Goal: Navigation & Orientation: Find specific page/section

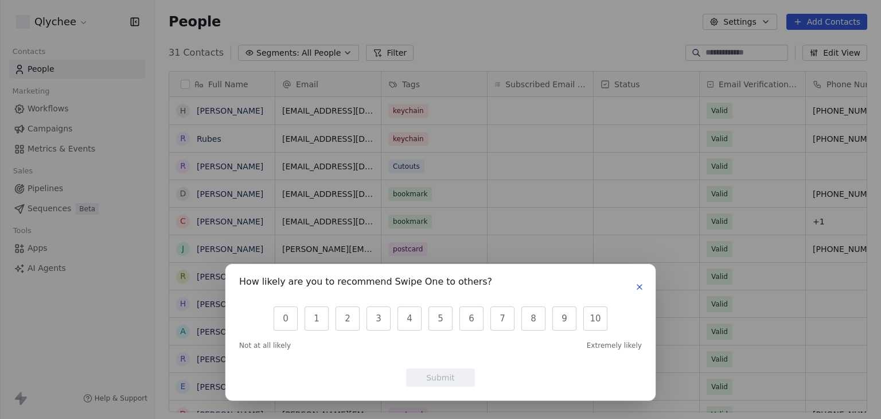
scroll to position [359, 717]
click at [635, 287] on icon "button" at bounding box center [639, 286] width 9 height 9
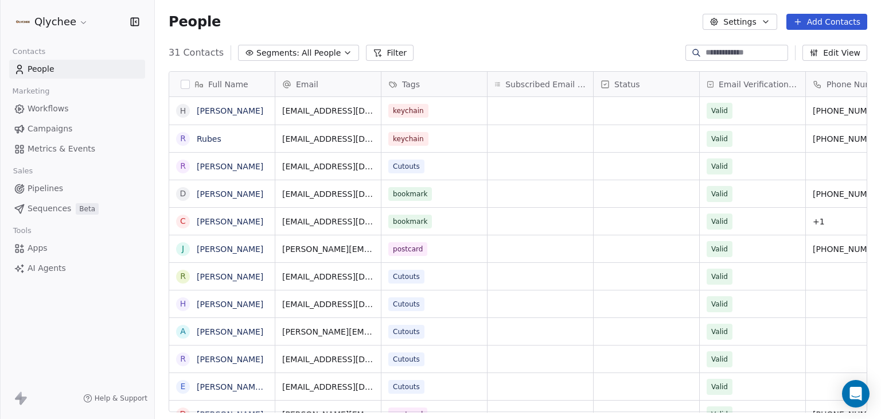
click at [75, 24] on html "Qlychee Contacts People Marketing Workflows Campaigns Metrics & Events Sales Pi…" at bounding box center [440, 209] width 881 height 419
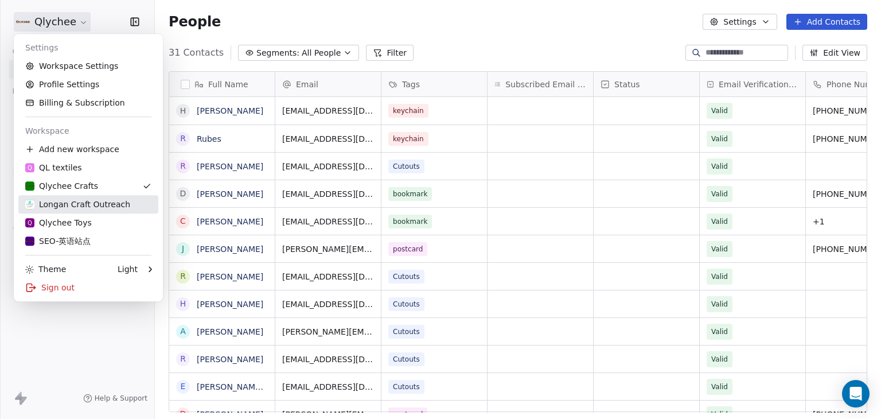
click at [96, 198] on link "Longan Craft Outreach" at bounding box center [88, 204] width 140 height 18
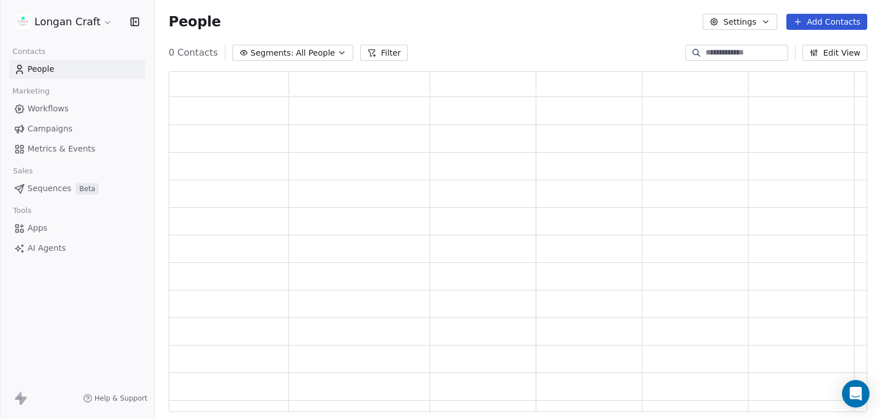
scroll to position [331, 689]
click at [103, 19] on html "Longan Craft Contacts People Marketing Workflows Campaigns Metrics & Events Sal…" at bounding box center [440, 209] width 881 height 419
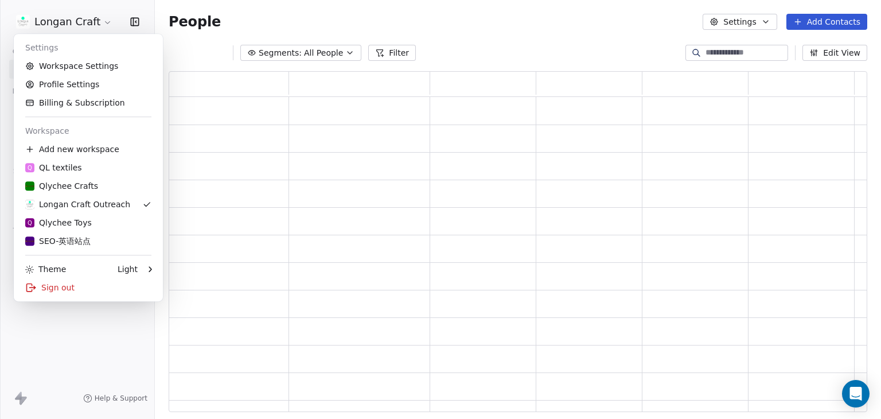
click at [495, 21] on html "Longan Craft Contacts People Marketing Workflows Campaigns Metrics & Events Sal…" at bounding box center [440, 209] width 881 height 419
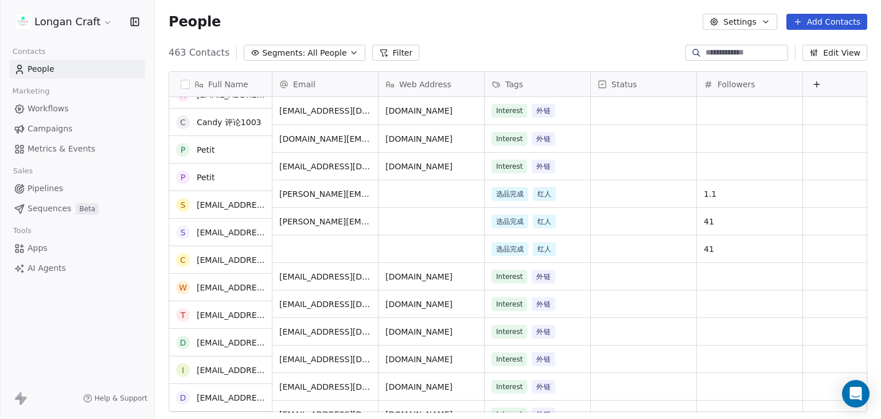
scroll to position [0, 0]
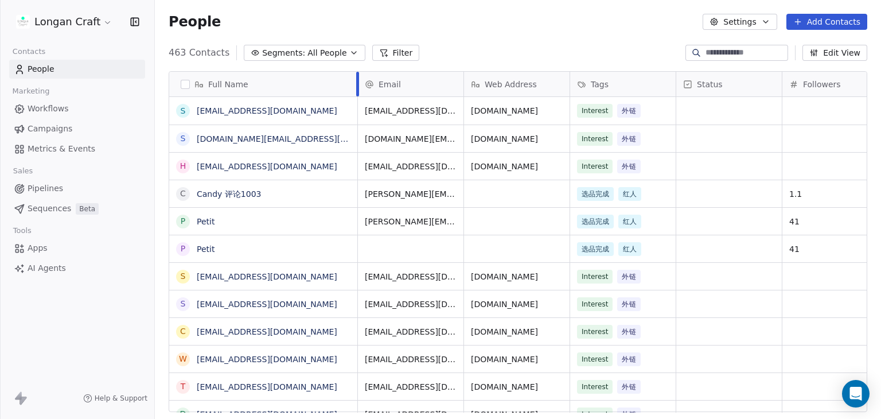
drag, startPoint x: 272, startPoint y: 81, endPoint x: 358, endPoint y: 91, distance: 86.0
click at [358, 91] on div at bounding box center [357, 84] width 3 height 25
click at [97, 24] on html "Longan Craft Contacts People Marketing Workflows Campaigns Metrics & Events Sal…" at bounding box center [440, 209] width 881 height 419
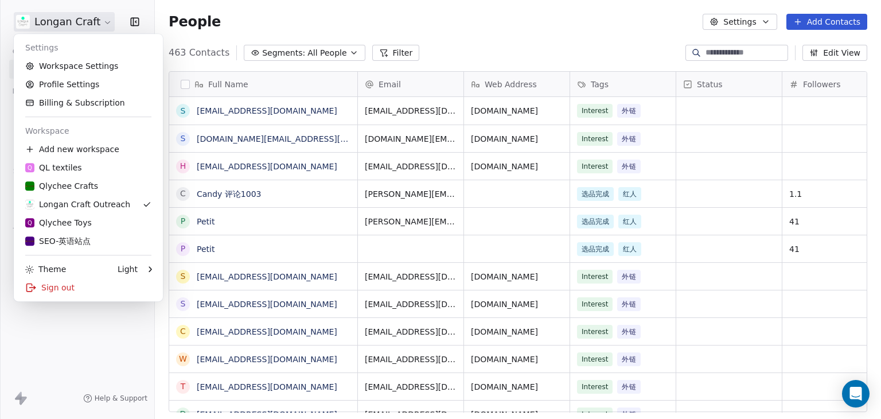
click at [263, 13] on html "Longan Craft Contacts People Marketing Workflows Campaigns Metrics & Events Sal…" at bounding box center [440, 209] width 881 height 419
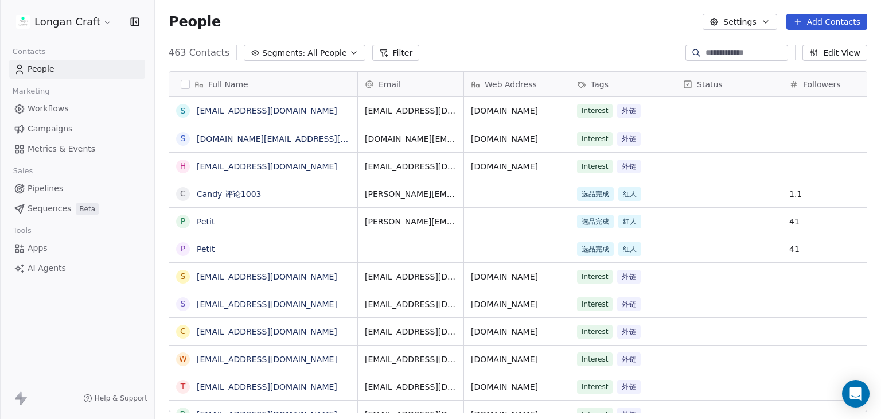
click at [62, 106] on span "Workflows" at bounding box center [48, 109] width 41 height 12
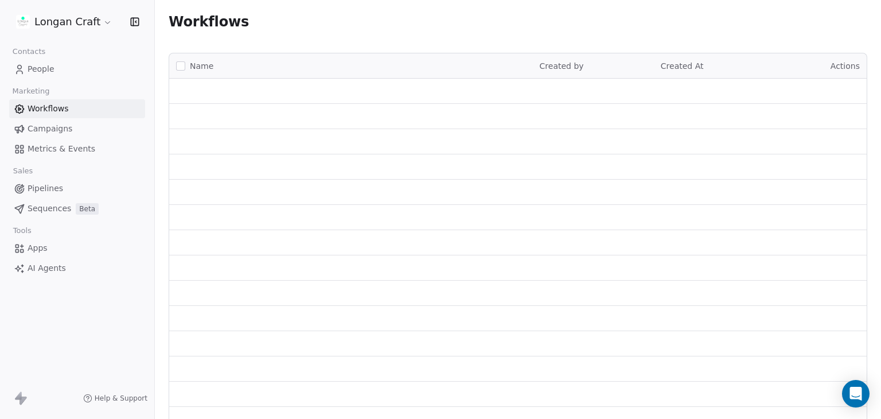
click at [50, 63] on link "People" at bounding box center [77, 69] width 136 height 19
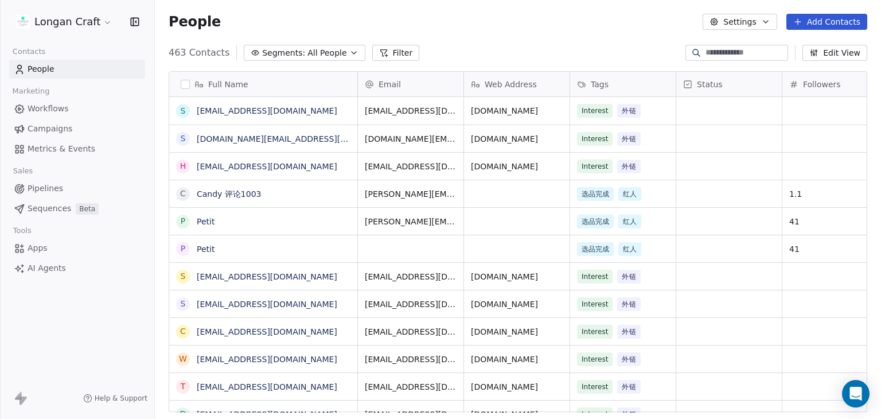
click at [50, 108] on span "Workflows" at bounding box center [48, 109] width 41 height 12
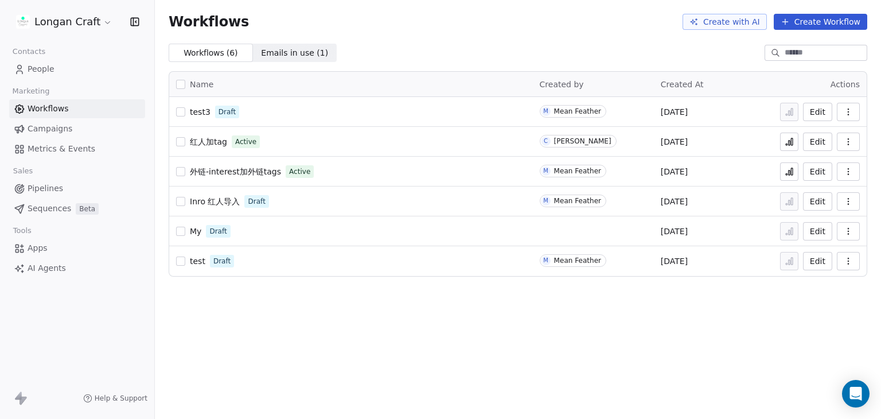
click at [61, 127] on span "Campaigns" at bounding box center [50, 129] width 45 height 12
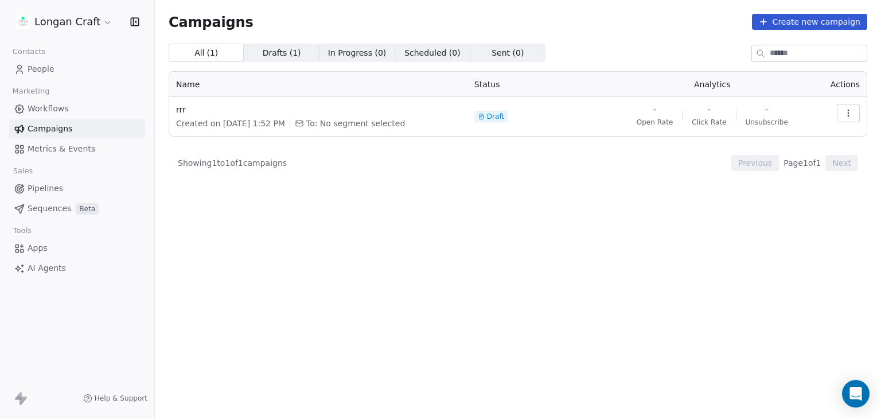
click at [53, 146] on span "Metrics & Events" at bounding box center [62, 149] width 68 height 12
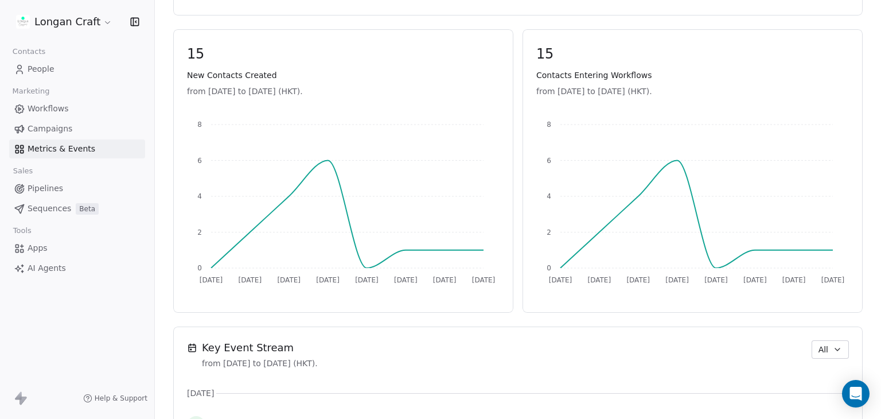
scroll to position [344, 0]
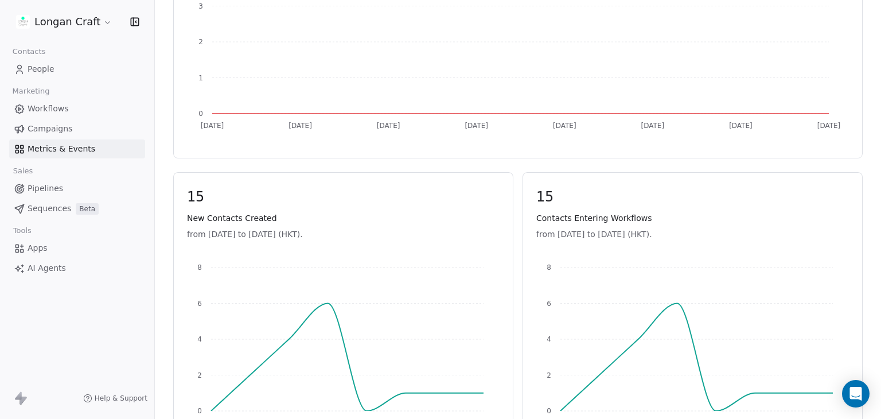
click at [48, 207] on span "Sequences" at bounding box center [50, 208] width 44 height 12
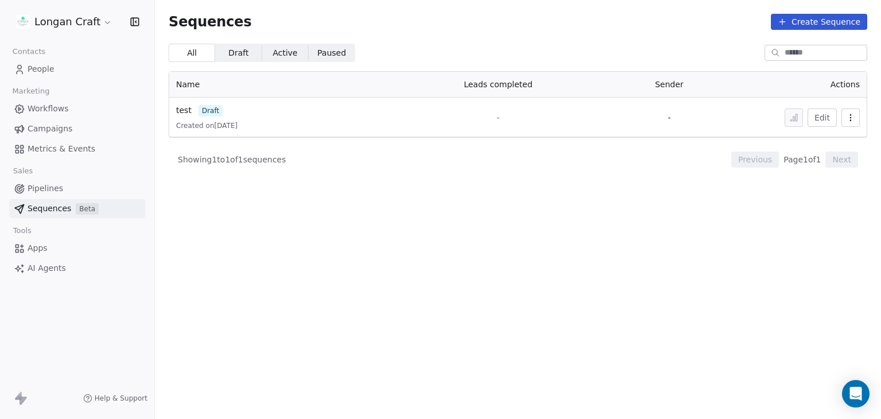
click at [49, 192] on span "Pipelines" at bounding box center [46, 188] width 36 height 12
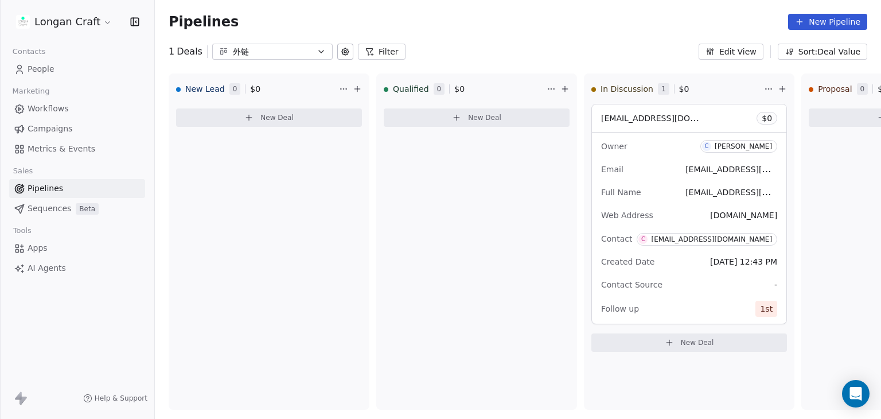
click at [52, 109] on span "Workflows" at bounding box center [48, 109] width 41 height 12
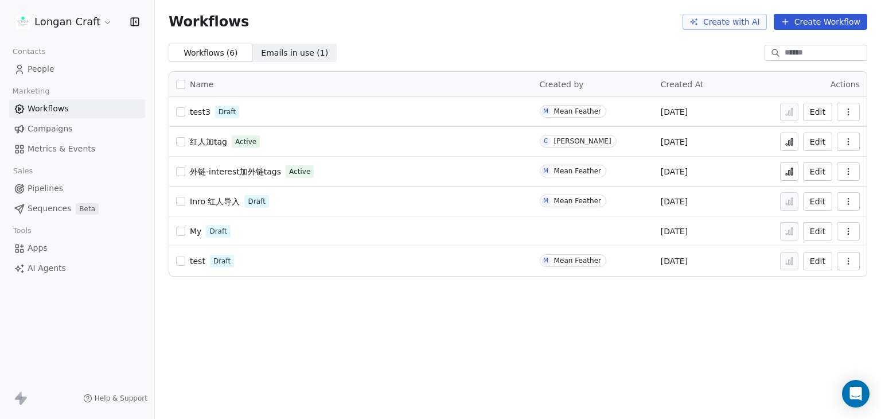
click at [67, 67] on link "People" at bounding box center [77, 69] width 136 height 19
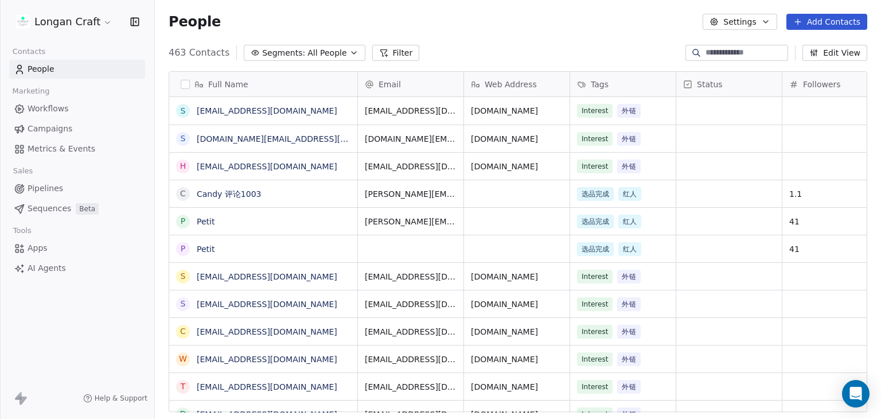
scroll to position [0, 57]
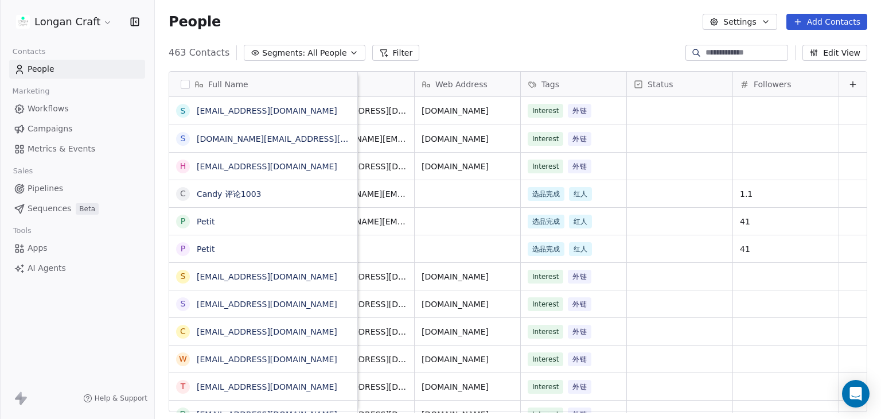
click at [60, 150] on span "Metrics & Events" at bounding box center [62, 149] width 68 height 12
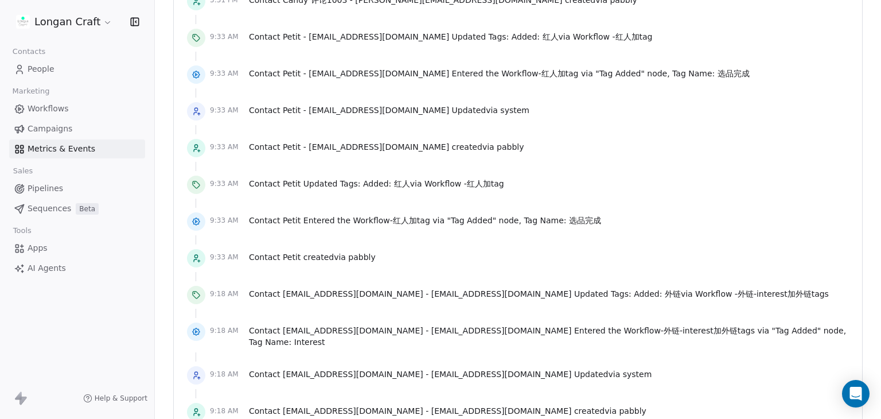
scroll to position [1332, 0]
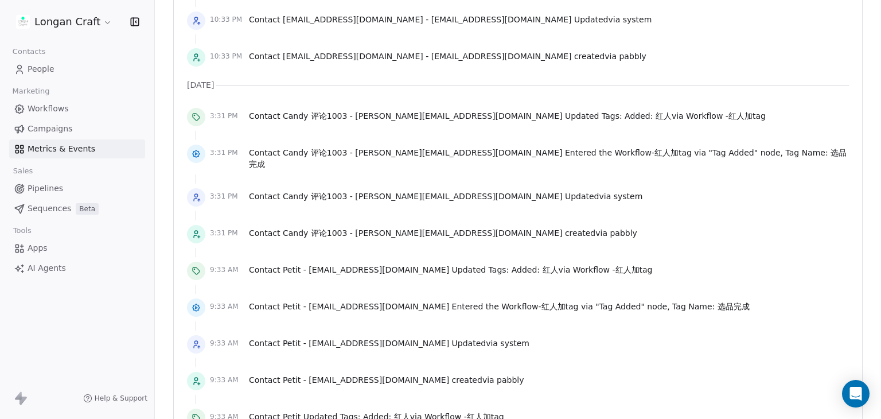
click at [54, 70] on link "People" at bounding box center [77, 69] width 136 height 19
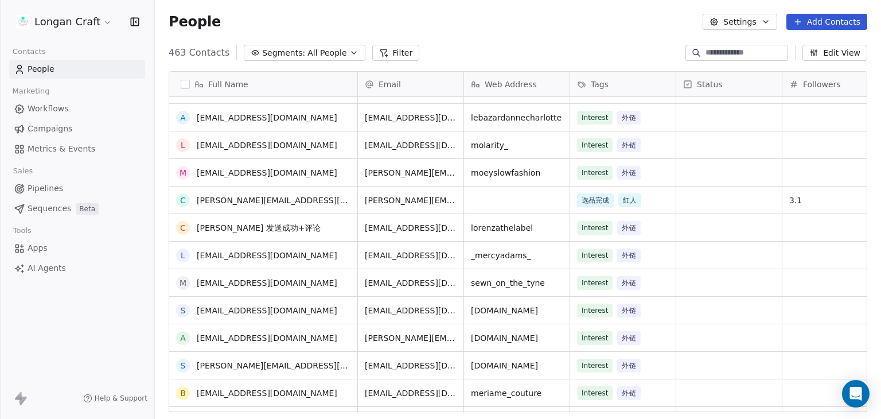
scroll to position [975, 0]
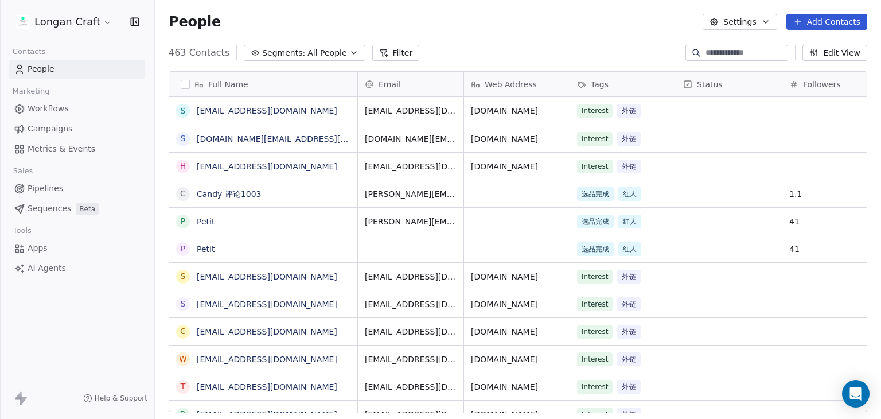
click at [62, 103] on span "Workflows" at bounding box center [48, 109] width 41 height 12
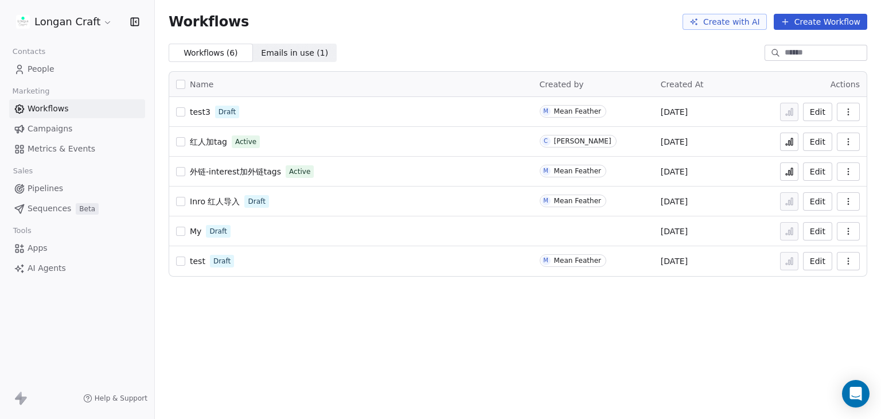
click at [296, 50] on span "Emails in use ( 1 )" at bounding box center [294, 53] width 67 height 12
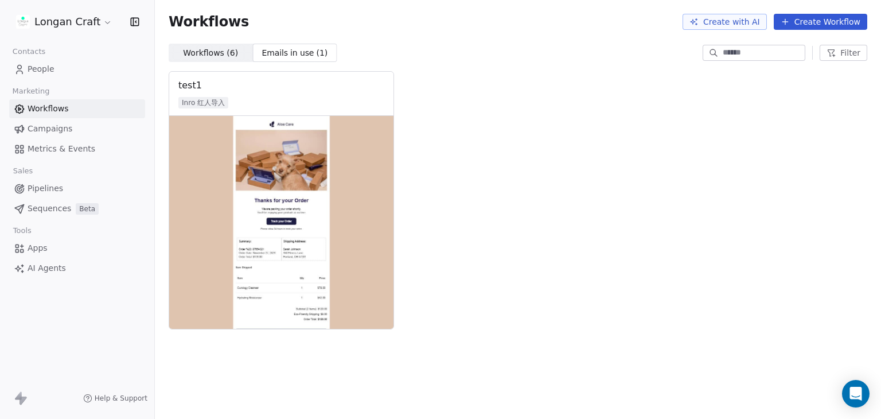
click at [204, 53] on span "Workflows ( 6 )" at bounding box center [210, 53] width 55 height 12
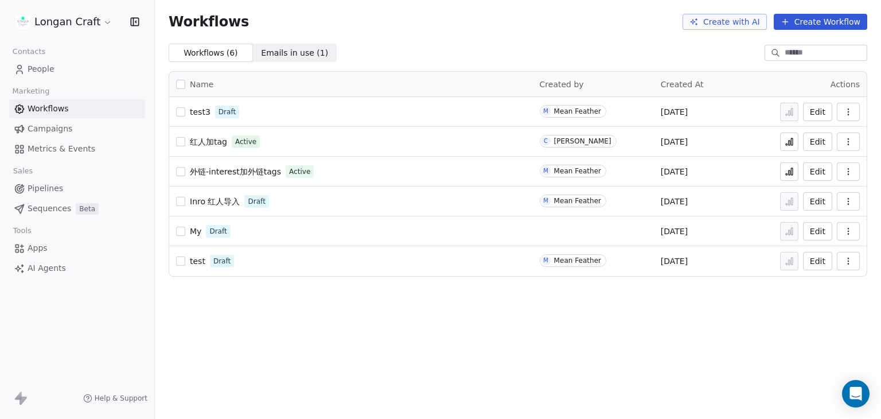
click at [39, 131] on span "Campaigns" at bounding box center [50, 129] width 45 height 12
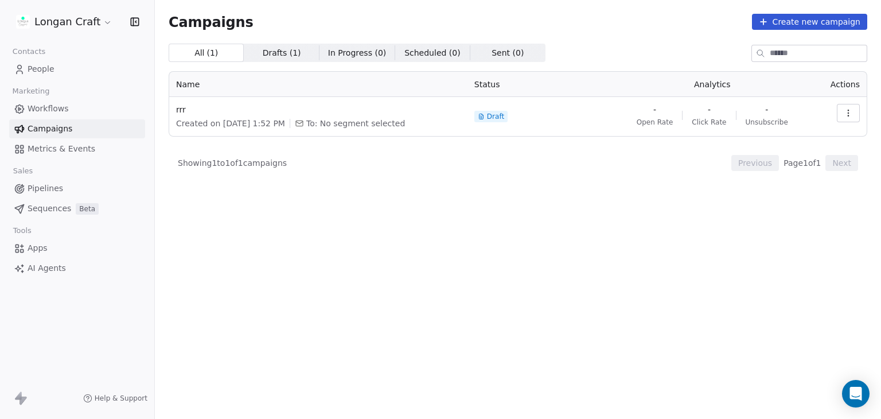
click at [45, 145] on span "Metrics & Events" at bounding box center [62, 149] width 68 height 12
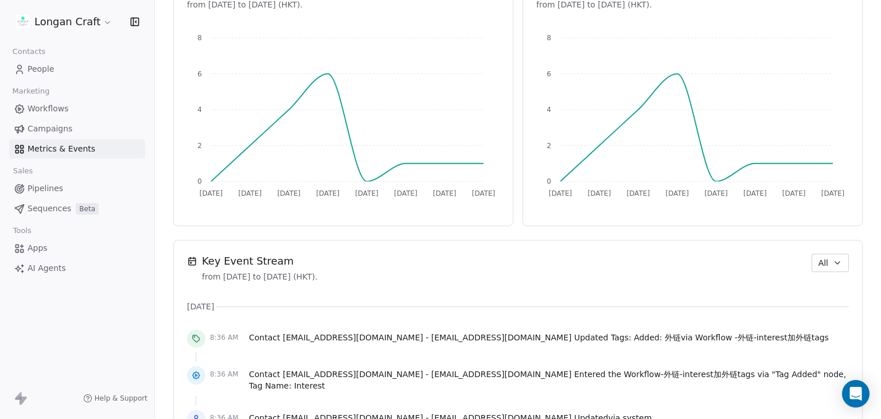
click at [35, 185] on span "Pipelines" at bounding box center [46, 188] width 36 height 12
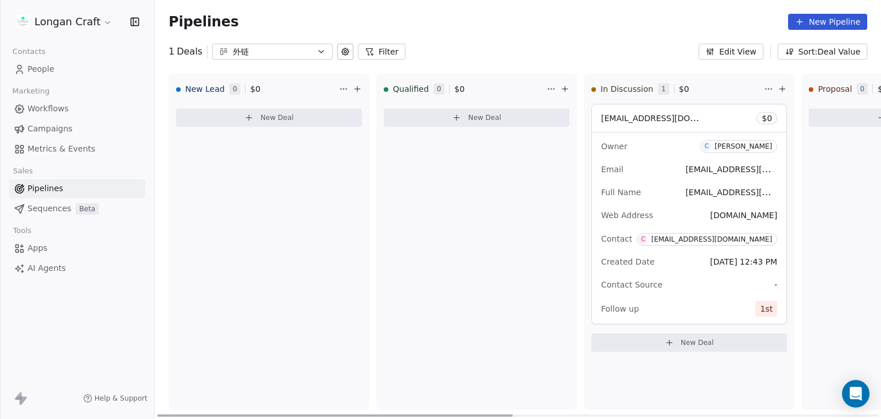
drag, startPoint x: 409, startPoint y: 412, endPoint x: 220, endPoint y: 349, distance: 199.3
click at [317, 414] on div at bounding box center [335, 415] width 356 height 2
click at [52, 208] on span "Sequences" at bounding box center [50, 208] width 44 height 12
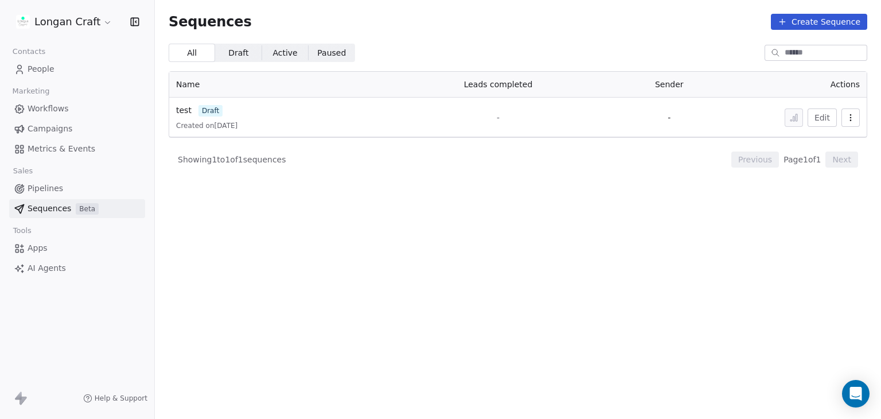
click at [229, 54] on span "Draft" at bounding box center [238, 53] width 20 height 12
click at [188, 47] on span "All" at bounding box center [192, 53] width 10 height 12
click at [817, 118] on button "Edit" at bounding box center [822, 117] width 29 height 18
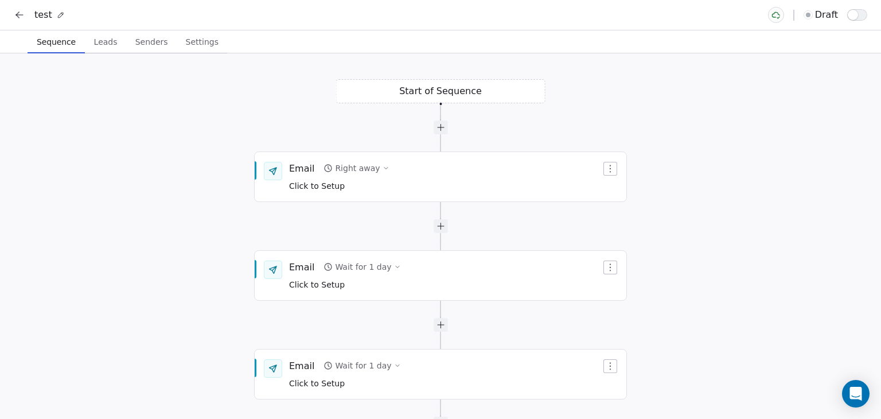
click at [14, 13] on icon at bounding box center [19, 14] width 11 height 11
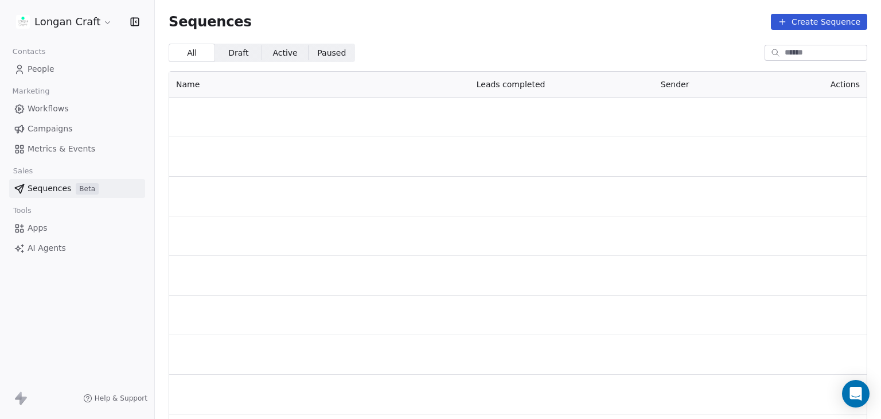
click at [42, 228] on span "Apps" at bounding box center [38, 228] width 20 height 12
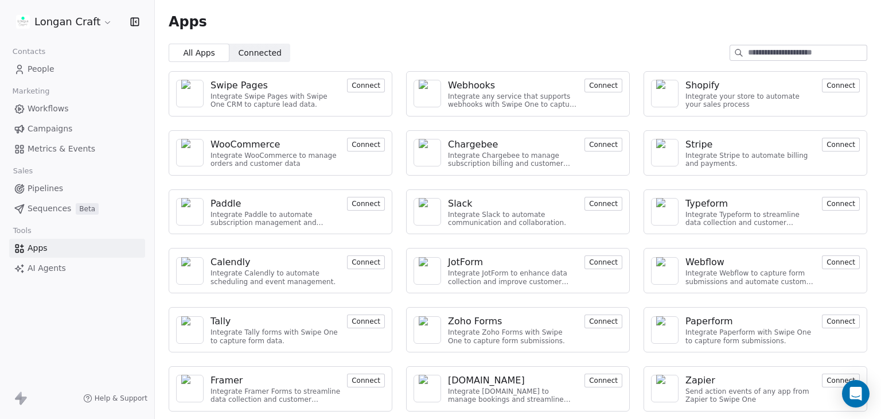
click at [56, 65] on link "People" at bounding box center [77, 69] width 136 height 19
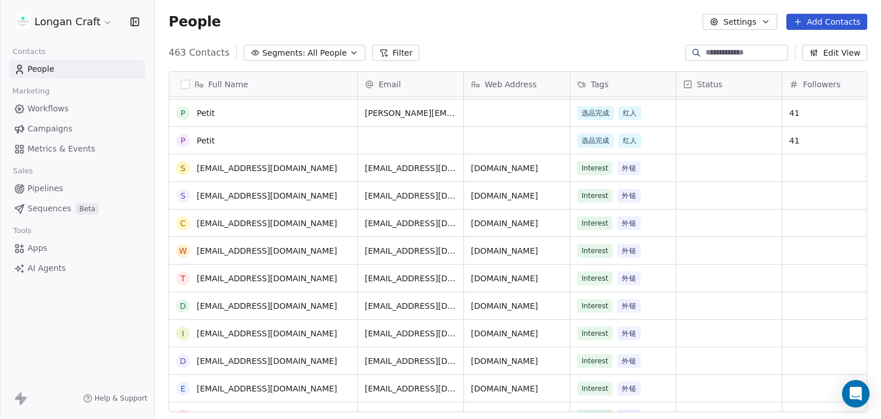
scroll to position [115, 0]
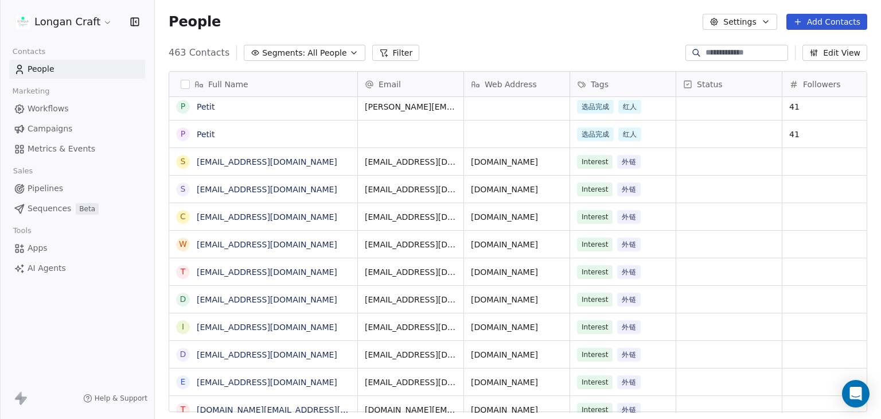
click at [127, 307] on div "Longan Craft Contacts People Marketing Workflows Campaigns Metrics & Events Sal…" at bounding box center [77, 209] width 154 height 419
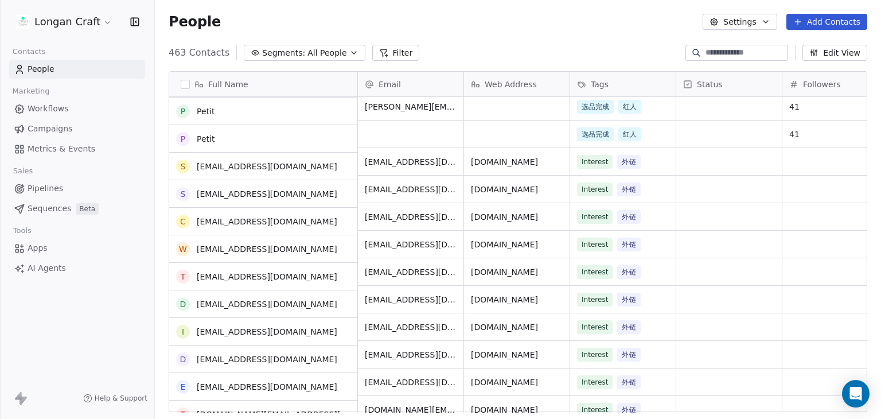
scroll to position [0, 0]
